Goal: Task Accomplishment & Management: Use online tool/utility

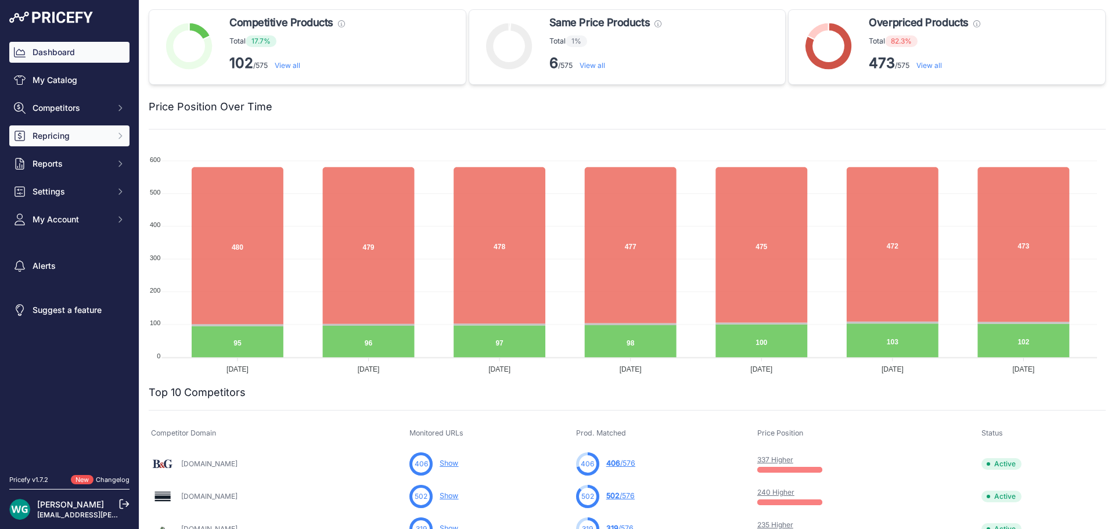
click at [84, 132] on span "Repricing" at bounding box center [71, 136] width 76 height 12
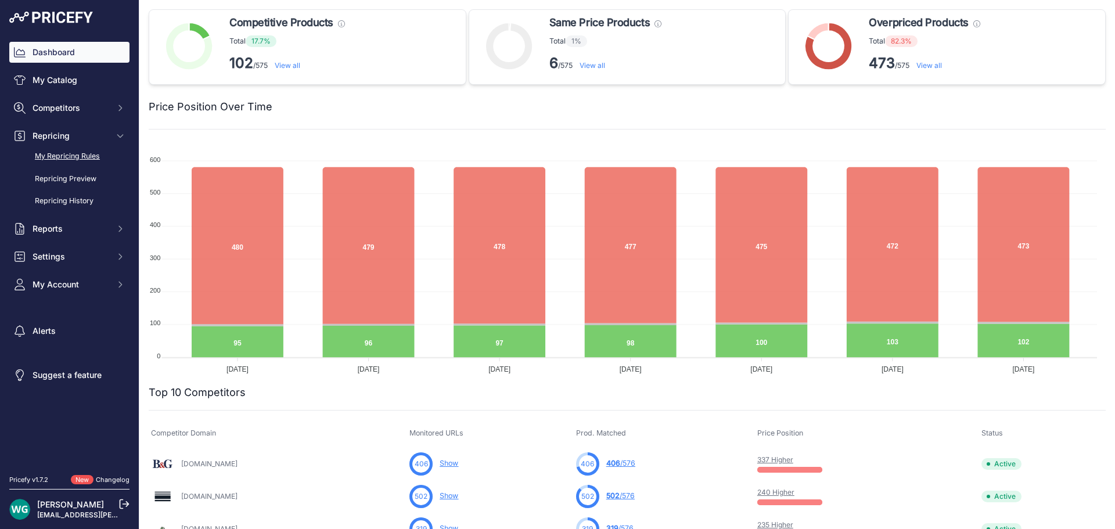
click at [85, 150] on link "My Repricing Rules" at bounding box center [69, 156] width 120 height 20
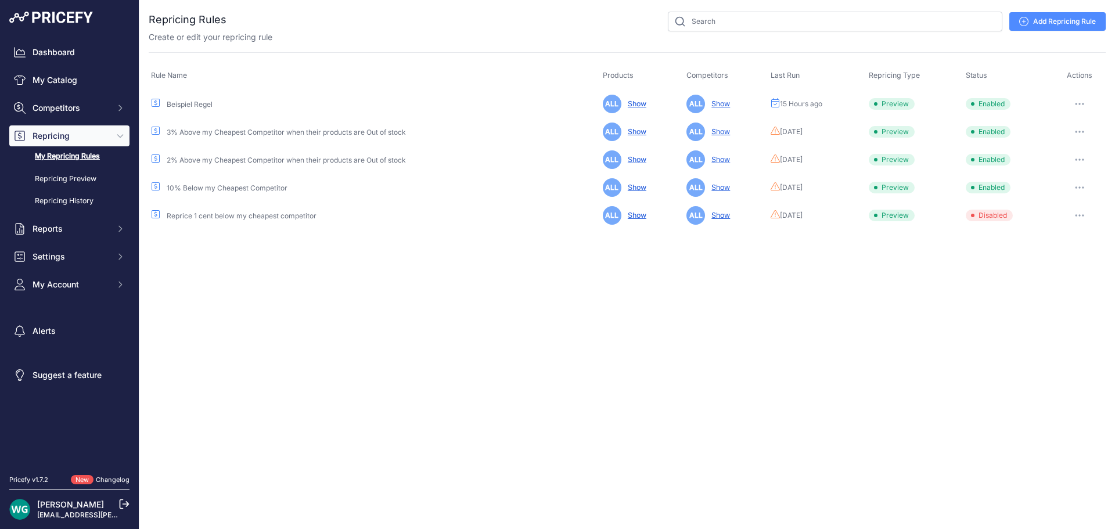
click at [1078, 101] on button "button" at bounding box center [1079, 104] width 23 height 16
click at [1060, 161] on button "Reprice Now" at bounding box center [1066, 165] width 74 height 19
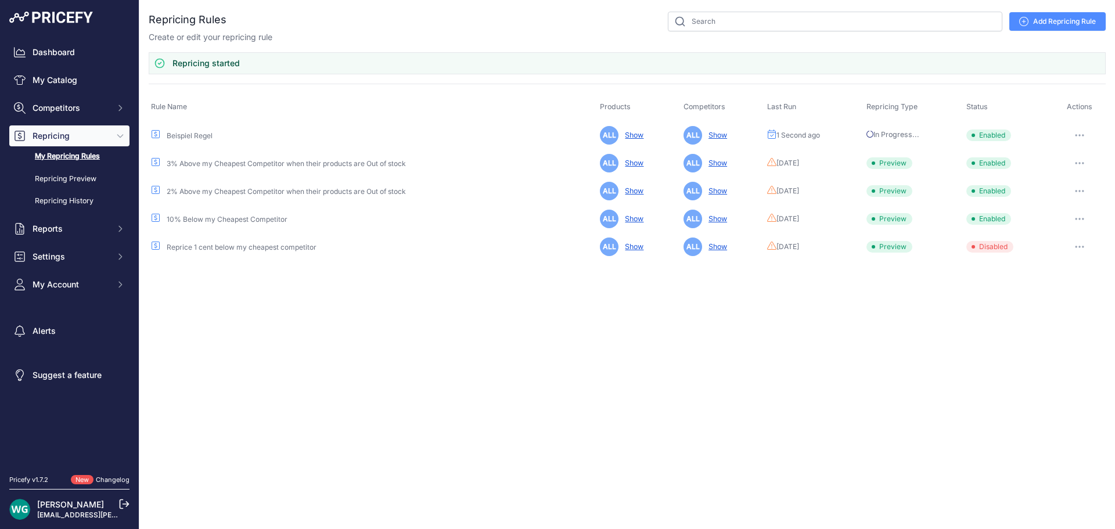
click at [80, 136] on span "Repricing" at bounding box center [71, 136] width 76 height 12
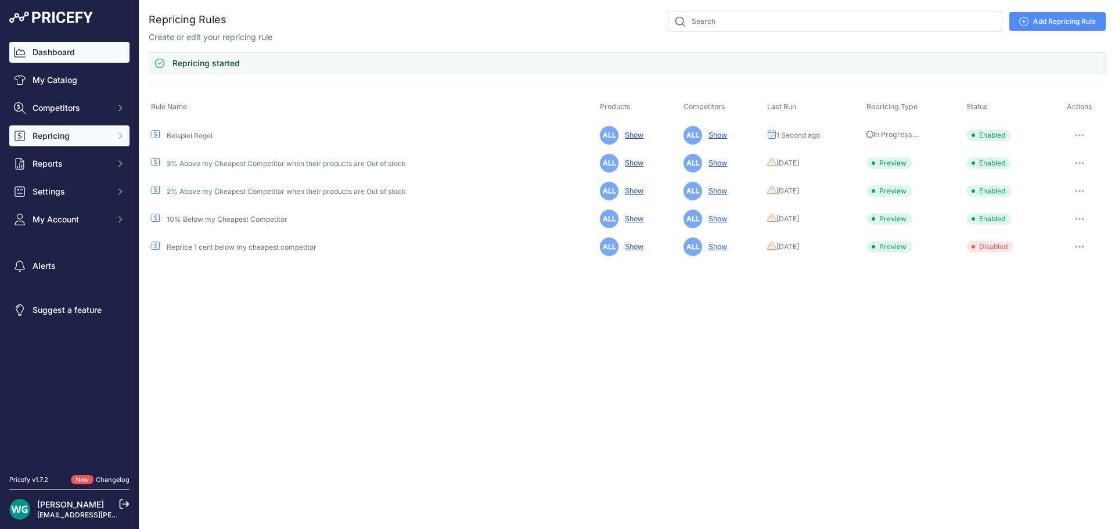
click at [78, 57] on link "Dashboard" at bounding box center [69, 52] width 120 height 21
